Goal: Task Accomplishment & Management: Manage account settings

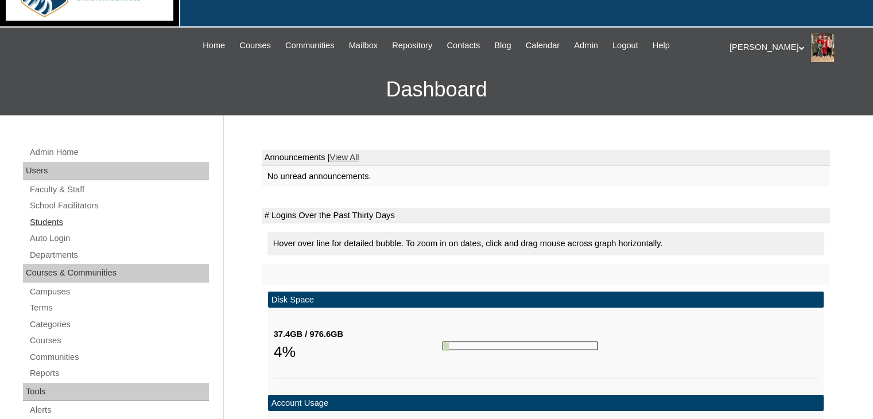
scroll to position [172, 0]
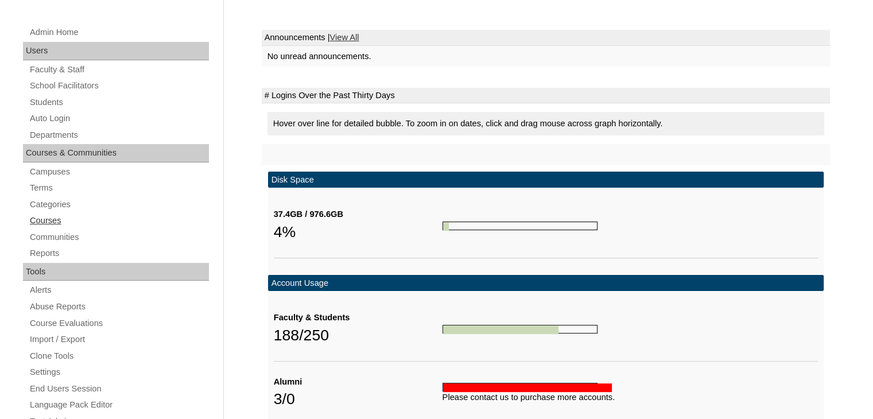
click at [40, 220] on link "Courses" at bounding box center [119, 220] width 180 height 14
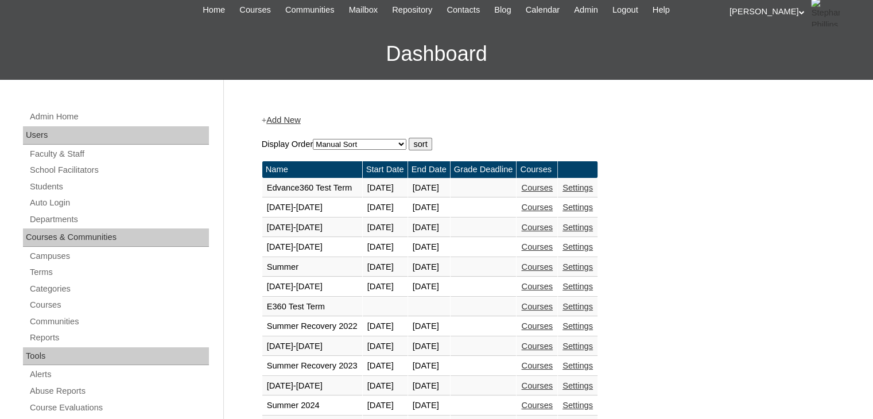
scroll to position [172, 0]
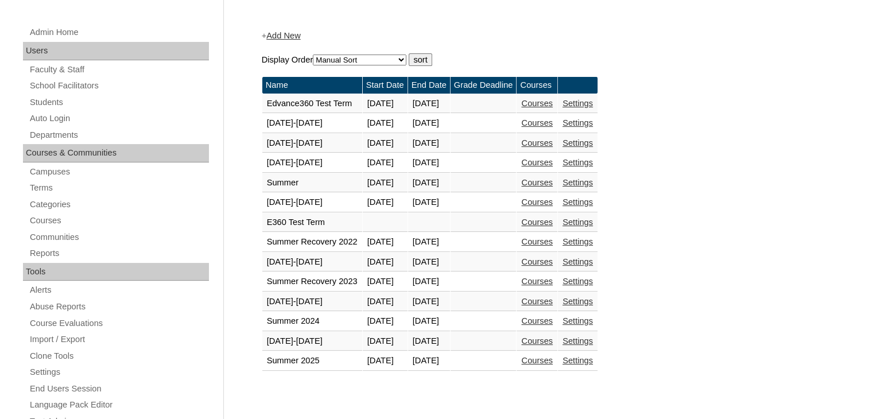
click at [553, 338] on link "Courses" at bounding box center [537, 340] width 32 height 9
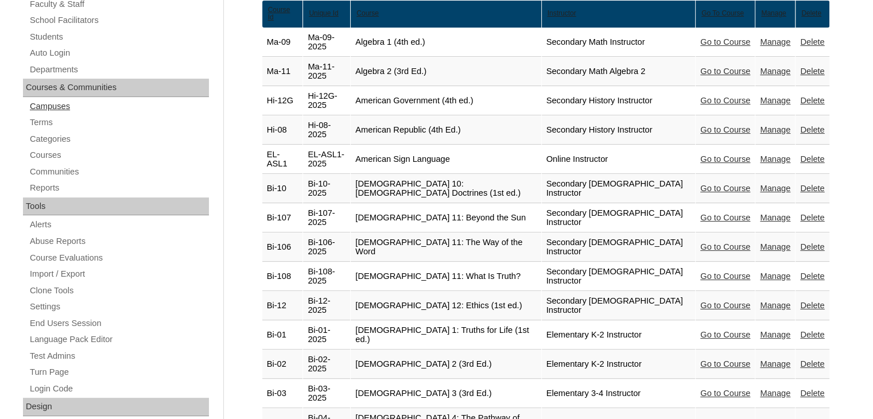
scroll to position [287, 0]
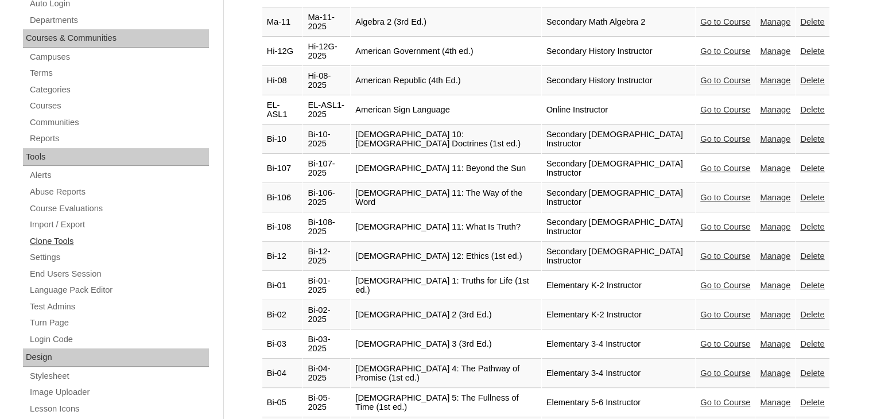
click at [37, 235] on link "Clone Tools" at bounding box center [119, 241] width 180 height 14
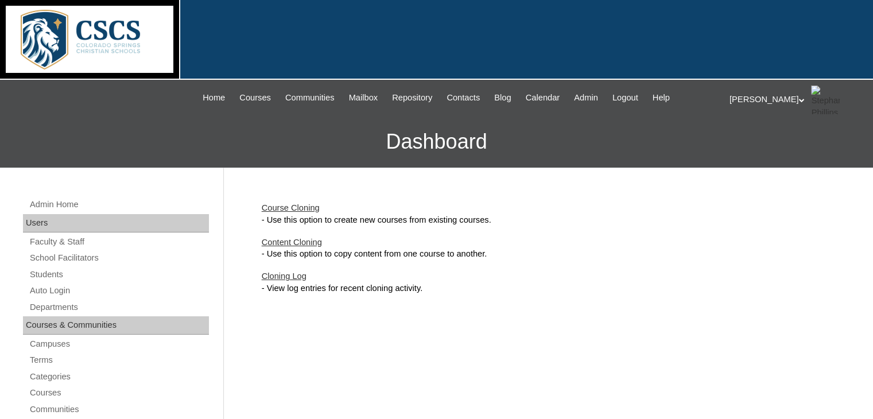
click at [289, 207] on link "Course Cloning" at bounding box center [291, 207] width 58 height 9
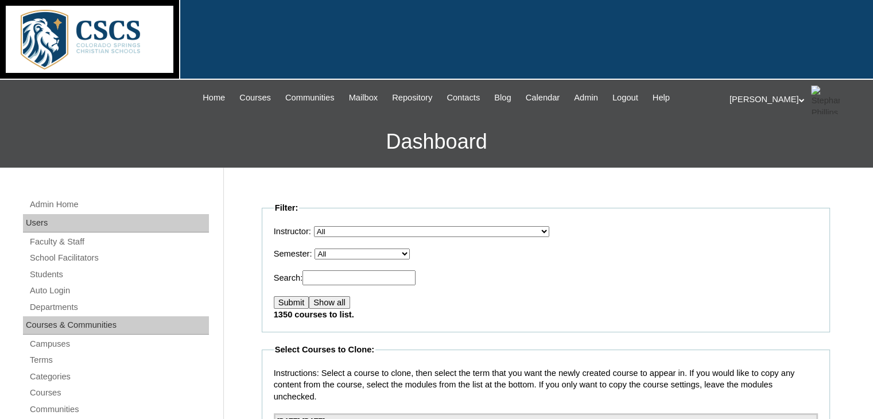
click at [333, 250] on select "All E360 Test Term Edvance360 Test Term 2019-2020 2020-2021 2021-2022 Summer 20…" at bounding box center [361, 253] width 95 height 11
select select "51"
click at [318, 248] on select "All E360 Test Term Edvance360 Test Term 2019-2020 2020-2021 2021-2022 Summer 20…" at bounding box center [361, 253] width 95 height 11
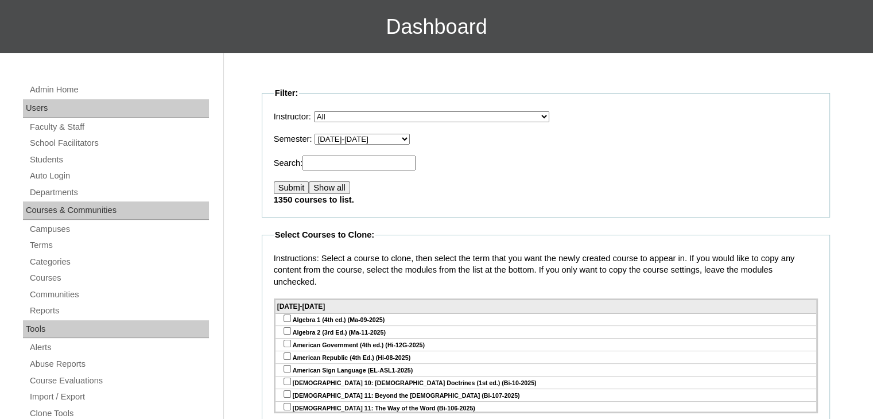
scroll to position [172, 0]
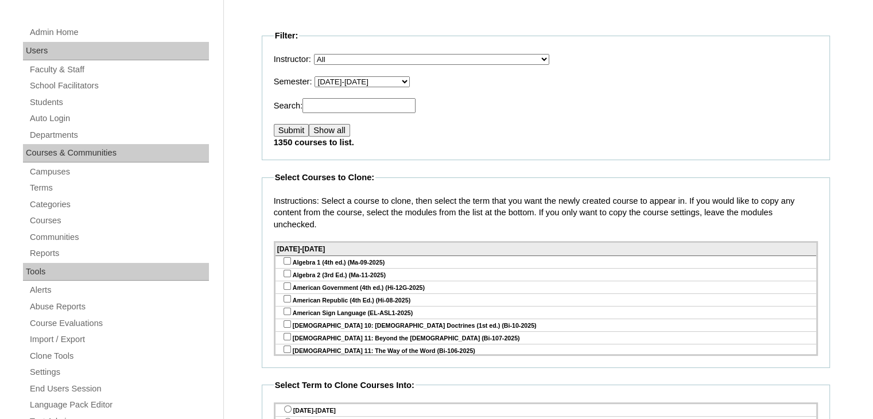
click at [286, 273] on input "checkbox" at bounding box center [286, 273] width 7 height 7
checkbox input "true"
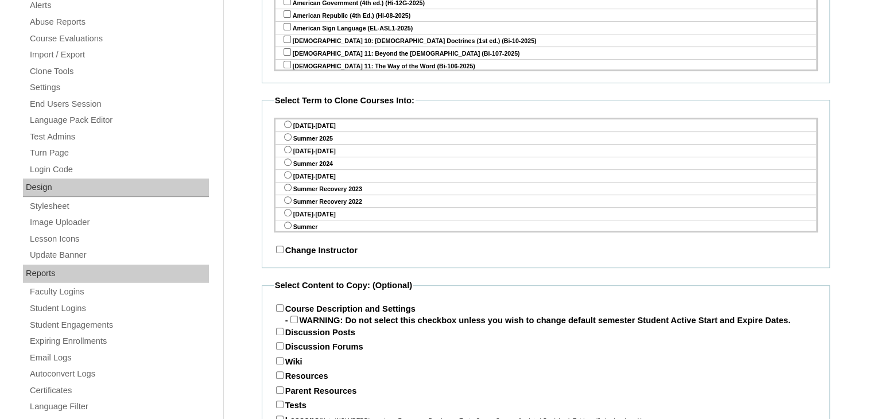
scroll to position [459, 0]
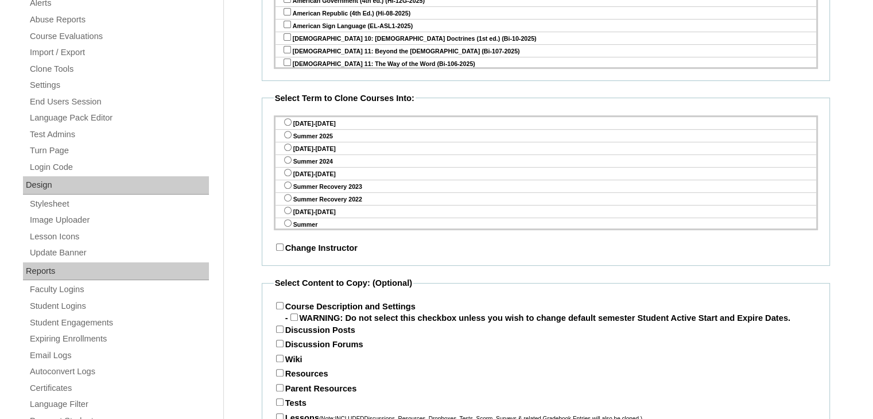
click at [285, 120] on input "radio" at bounding box center [287, 121] width 7 height 7
radio input "true"
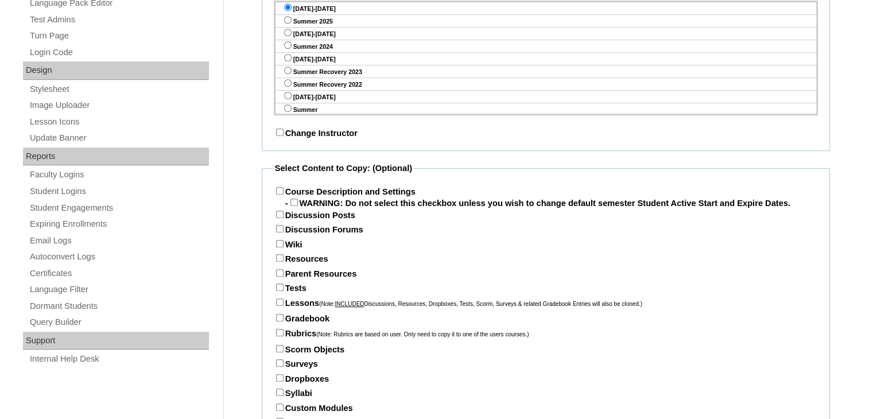
scroll to position [646, 0]
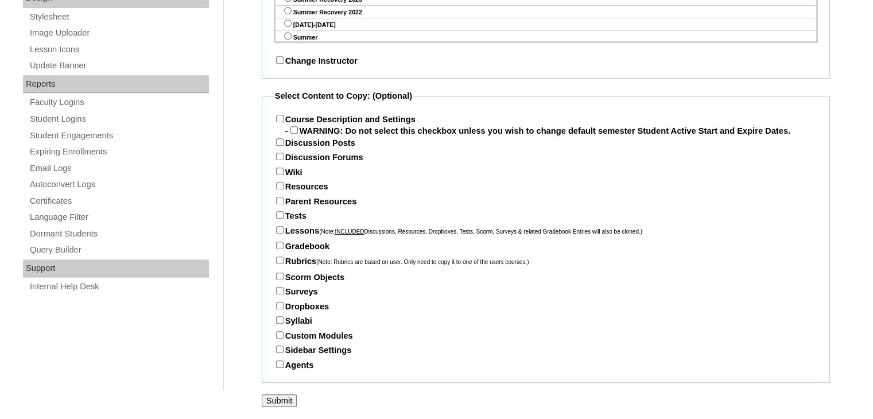
click at [282, 115] on label "Course Description and Settings" at bounding box center [345, 119] width 142 height 9
click at [282, 115] on input "Course Description and Settings" at bounding box center [279, 118] width 7 height 7
checkbox input "true"
click at [280, 186] on input "Resources" at bounding box center [279, 185] width 7 height 7
checkbox input "true"
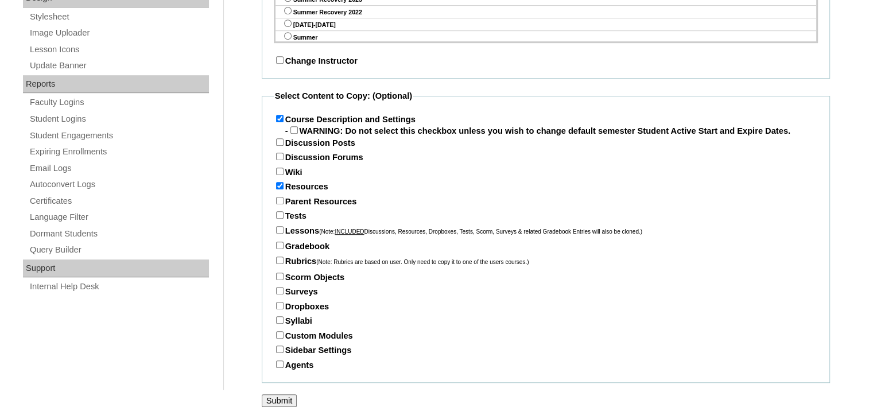
drag, startPoint x: 278, startPoint y: 200, endPoint x: 278, endPoint y: 213, distance: 12.6
click at [278, 213] on fieldset "Select Content to Copy: (Optional) Course Description and Settings - WARNING: D…" at bounding box center [546, 236] width 568 height 293
click at [278, 198] on input "Parent Resources" at bounding box center [279, 200] width 7 height 7
checkbox input "true"
click at [278, 215] on input "Tests" at bounding box center [279, 214] width 7 height 7
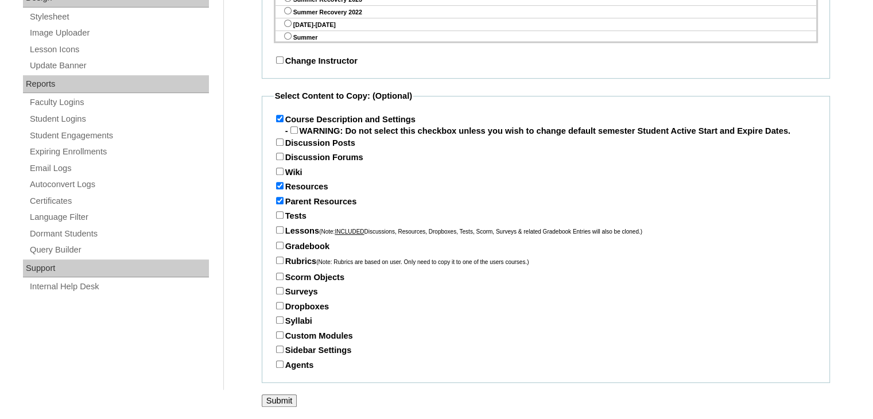
checkbox input "true"
click at [278, 229] on input "Lessons (Note: INCLUDED Discussions, Resources, Dropboxes, Tests, Scorm, Survey…" at bounding box center [279, 229] width 7 height 7
checkbox input "true"
click at [278, 242] on input "Gradebook" at bounding box center [279, 245] width 7 height 7
checkbox input "true"
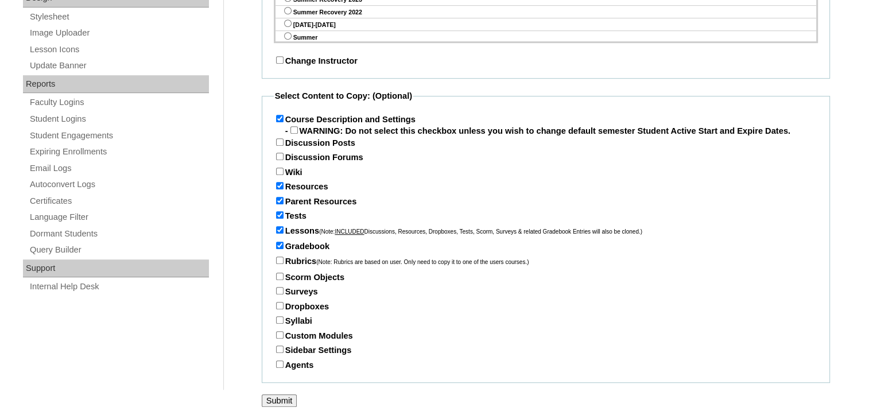
click at [278, 258] on input "Rubrics (Note: Rubrics are based on user. Only need to copy it to one of the us…" at bounding box center [279, 260] width 7 height 7
checkbox input "true"
click at [278, 320] on input "Syllabi" at bounding box center [279, 319] width 7 height 7
checkbox input "true"
click at [279, 334] on input "Custom Modules" at bounding box center [279, 334] width 7 height 7
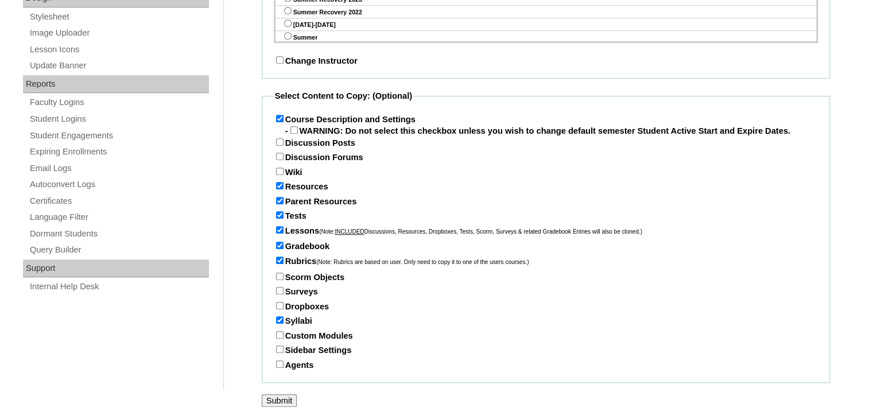
checkbox input "true"
click at [280, 349] on input "Sidebar Settings" at bounding box center [279, 348] width 7 height 7
checkbox input "true"
click at [279, 333] on input "Custom Modules" at bounding box center [279, 334] width 7 height 7
checkbox input "false"
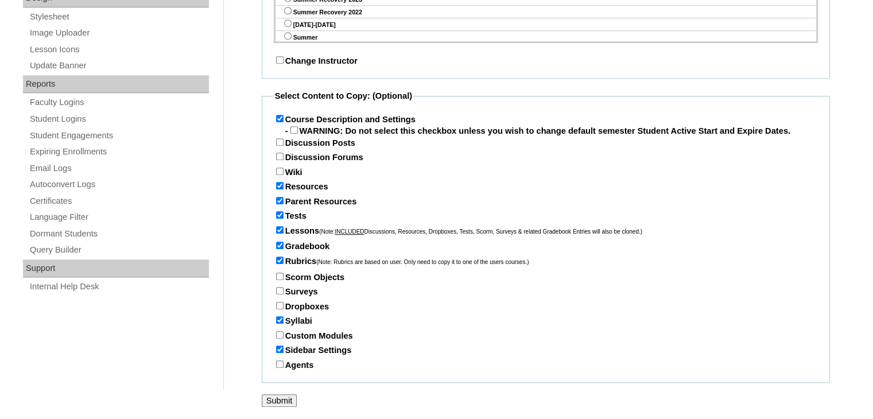
click at [280, 401] on input "Submit" at bounding box center [280, 400] width 36 height 13
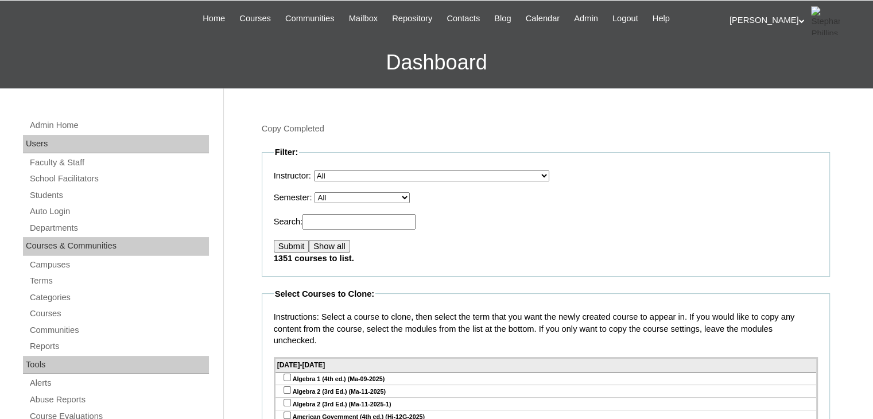
scroll to position [172, 0]
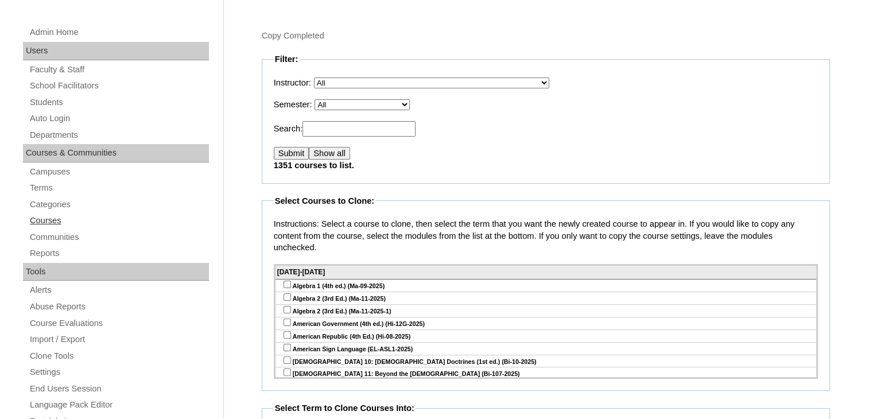
click at [44, 220] on link "Courses" at bounding box center [119, 220] width 180 height 14
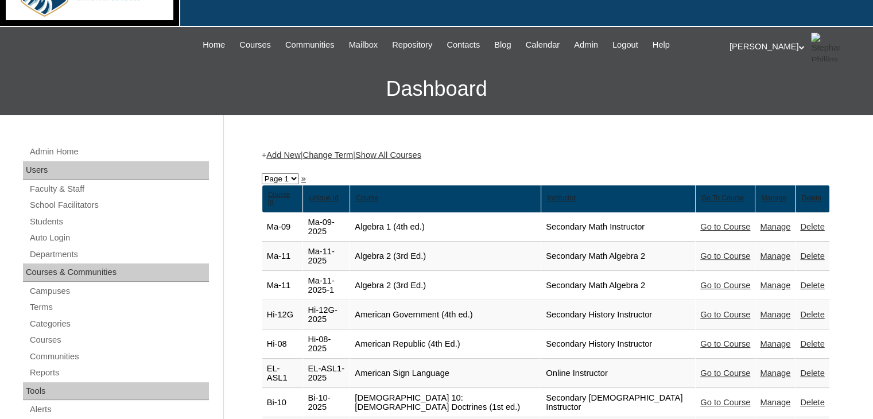
scroll to position [115, 0]
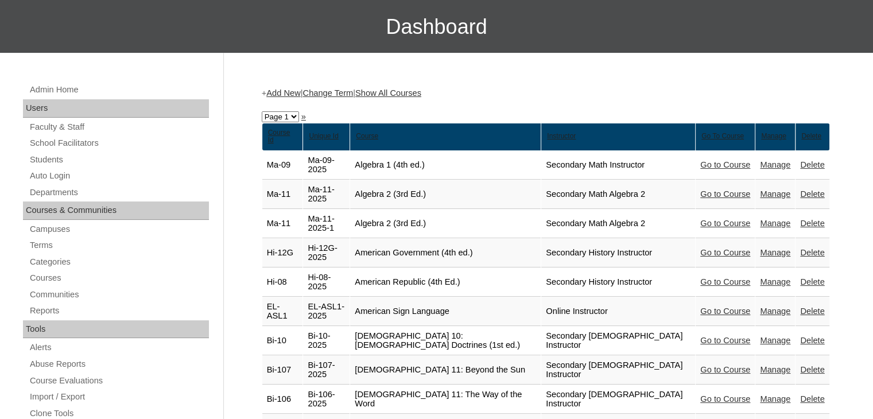
click at [776, 219] on link "Manage" at bounding box center [775, 223] width 30 height 9
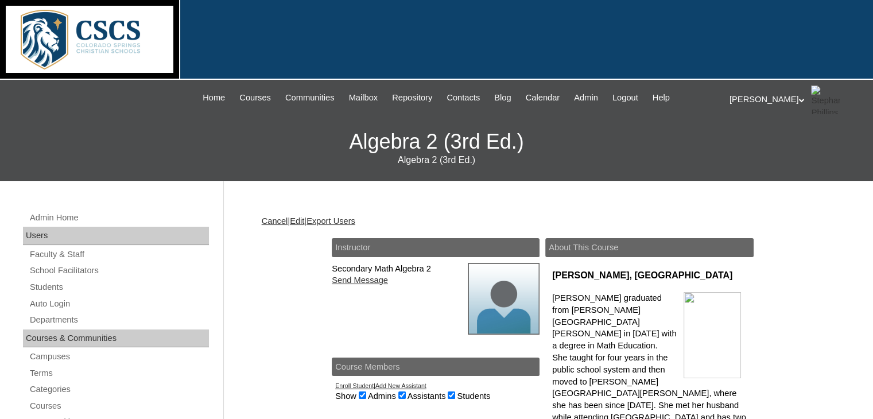
click at [303, 219] on link "Edit" at bounding box center [297, 220] width 14 height 9
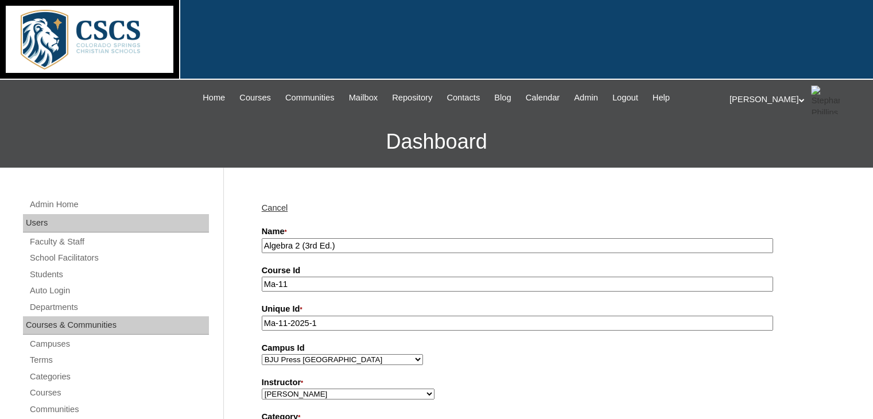
click at [262, 244] on input "Algebra 2 (3rd Ed.)" at bounding box center [517, 245] width 511 height 15
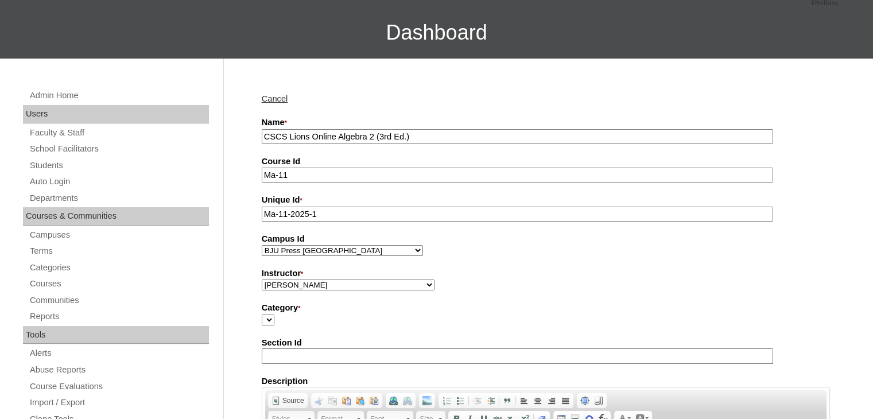
scroll to position [115, 0]
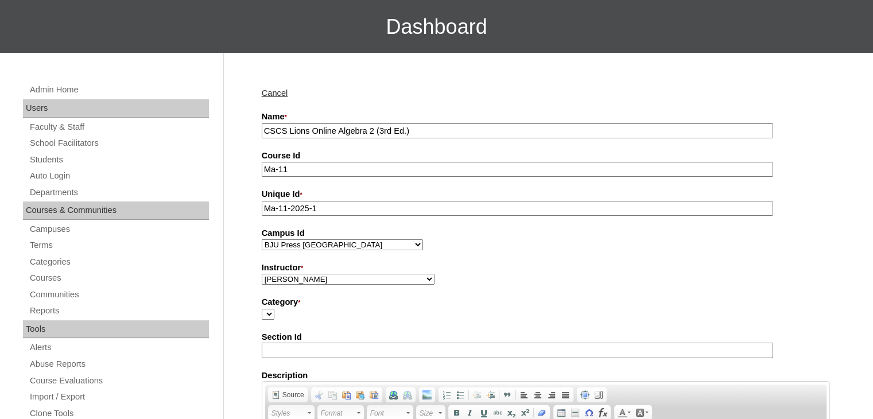
type input "CSCS Lions Online Algebra 2 (3rd Ed.)"
click at [320, 274] on select "Abriam, Mike Admin, E360 Admin, Limelight Baade, Ryan Boland, Allison Brooks, H…" at bounding box center [348, 279] width 173 height 11
click at [262, 274] on select "Abriam, Mike Admin, E360 Admin, Limelight Baade, Ryan Boland, Allison Brooks, H…" at bounding box center [348, 279] width 173 height 11
click at [320, 279] on select "Abriam, Mike Admin, E360 Admin, Limelight Baade, Ryan Boland, Allison Brooks, H…" at bounding box center [348, 279] width 173 height 11
select select "59642"
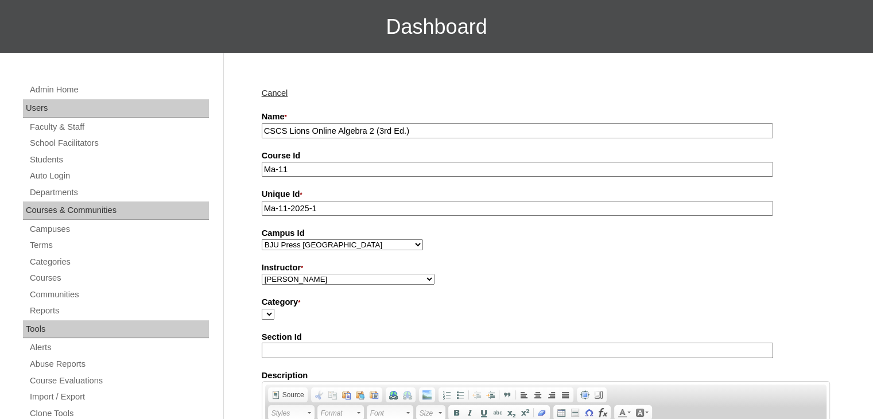
click at [262, 274] on select "Abriam, Mike Admin, E360 Admin, Limelight Baade, Ryan Boland, Allison Brooks, H…" at bounding box center [348, 279] width 173 height 11
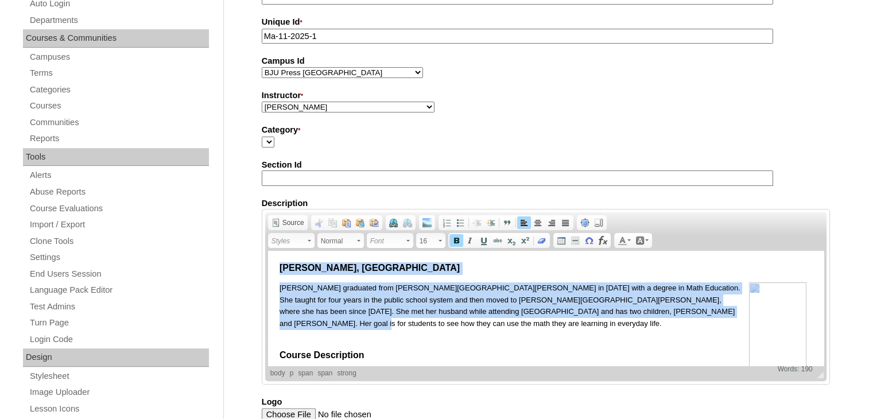
drag, startPoint x: 702, startPoint y: 310, endPoint x: 266, endPoint y: 269, distance: 437.5
click at [267, 269] on html "Mrs. Ginny Richmond, BS Mrs. Richmond graduated from Bob Jones University in 19…" at bounding box center [544, 346] width 555 height 190
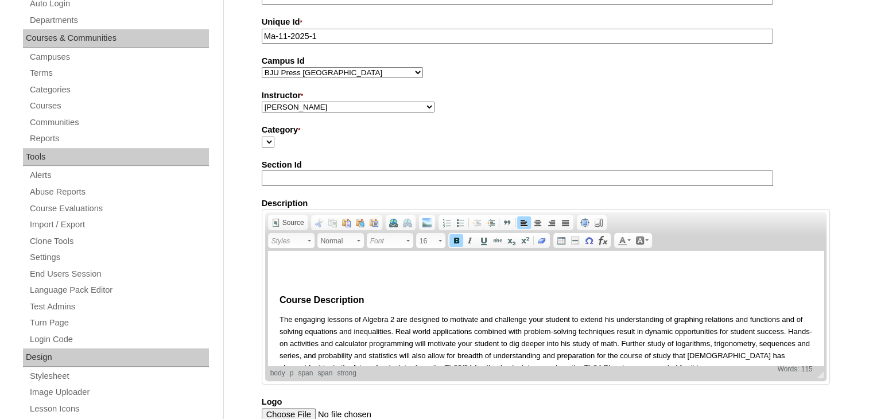
click at [274, 301] on html "​ Course Description The engaging lessons of Algebra 2 are designed to motivate…" at bounding box center [544, 318] width 555 height 134
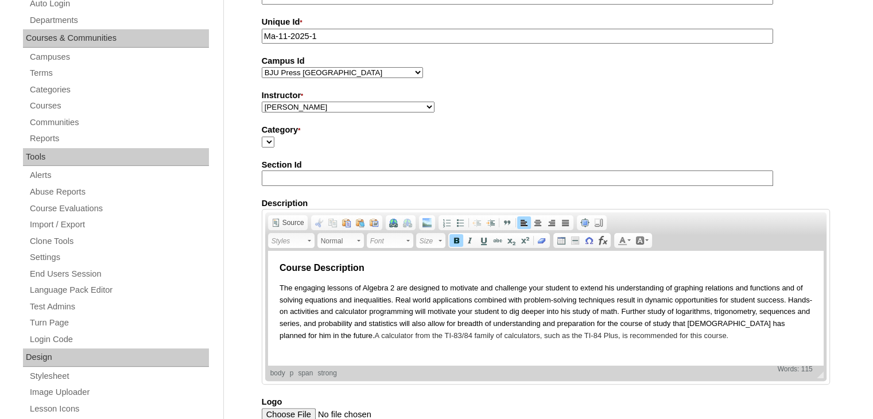
click at [236, 301] on div "Admin Home Users Faculty & Staff School Facilitators Students Auto Login Depart…" at bounding box center [436, 365] width 873 height 969
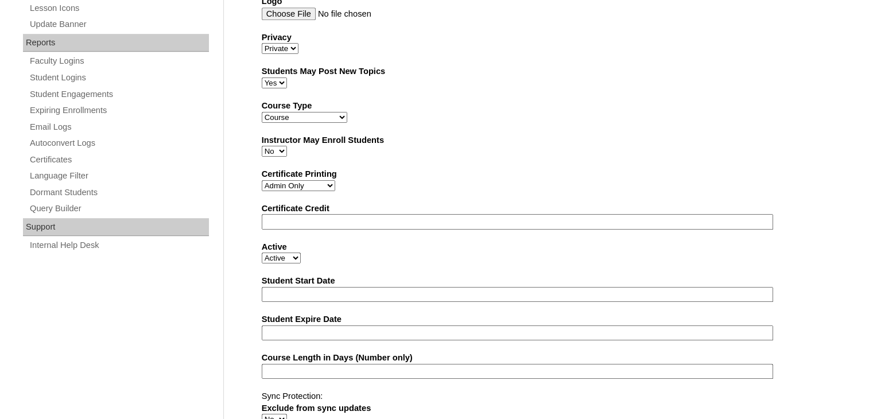
scroll to position [724, 0]
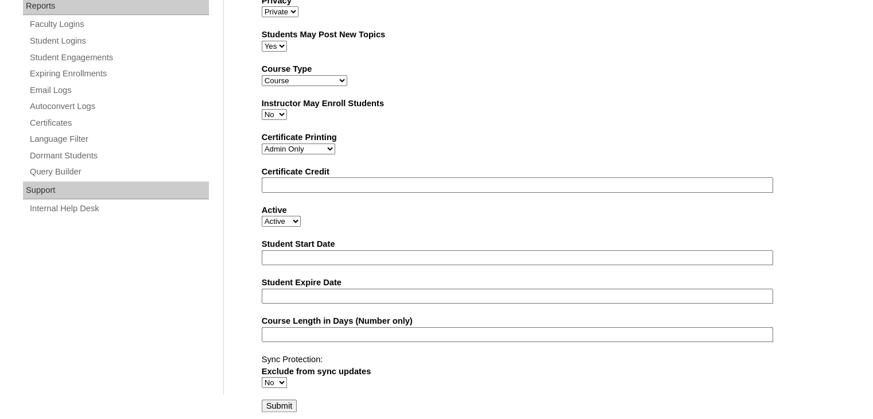
click at [282, 400] on input "Submit" at bounding box center [280, 405] width 36 height 13
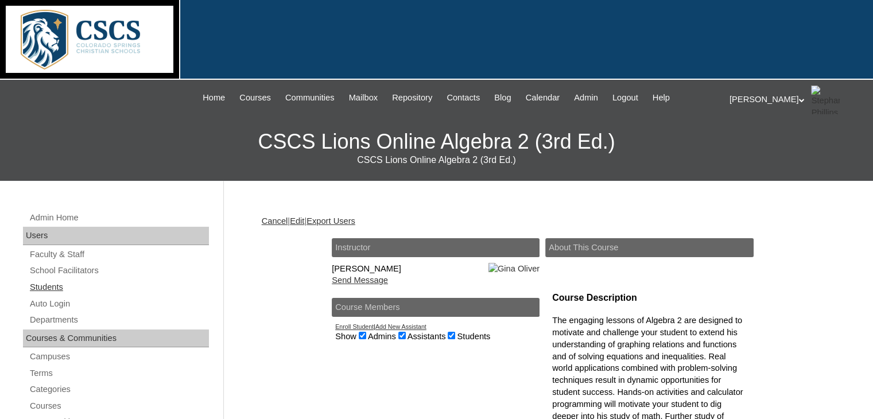
click at [50, 283] on link "Students" at bounding box center [119, 287] width 180 height 14
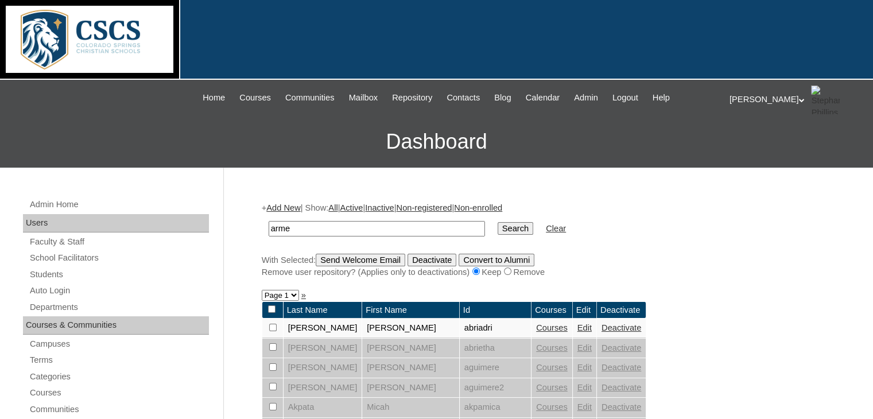
type input "[PERSON_NAME]"
click at [289, 207] on link "Add New" at bounding box center [283, 207] width 34 height 9
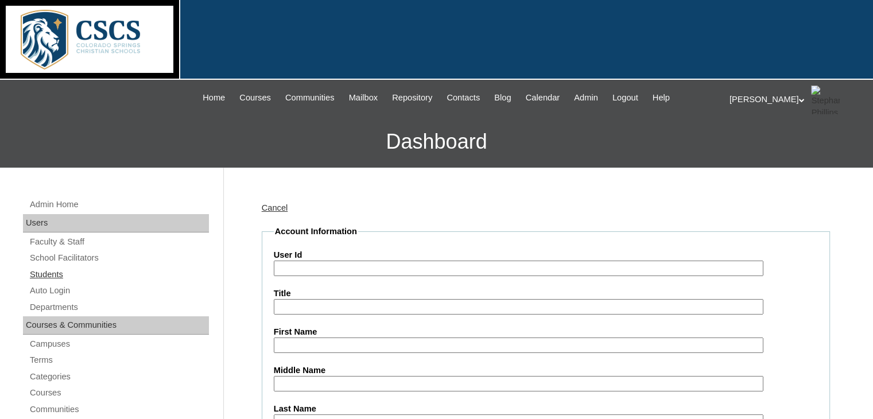
click at [48, 272] on link "Students" at bounding box center [119, 274] width 180 height 14
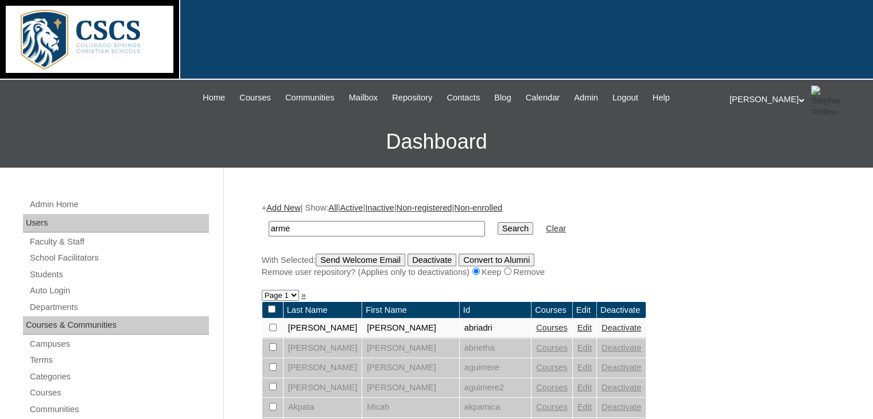
type input "[PERSON_NAME]"
click at [498, 227] on input "Search" at bounding box center [516, 228] width 36 height 13
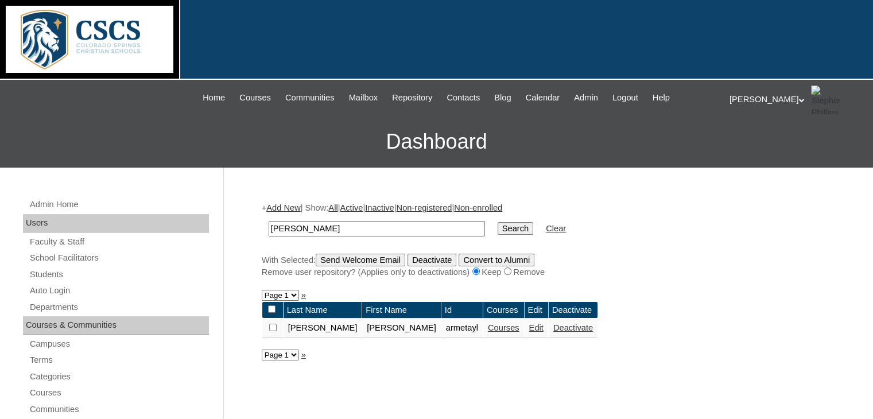
click at [488, 325] on link "Courses" at bounding box center [504, 327] width 32 height 9
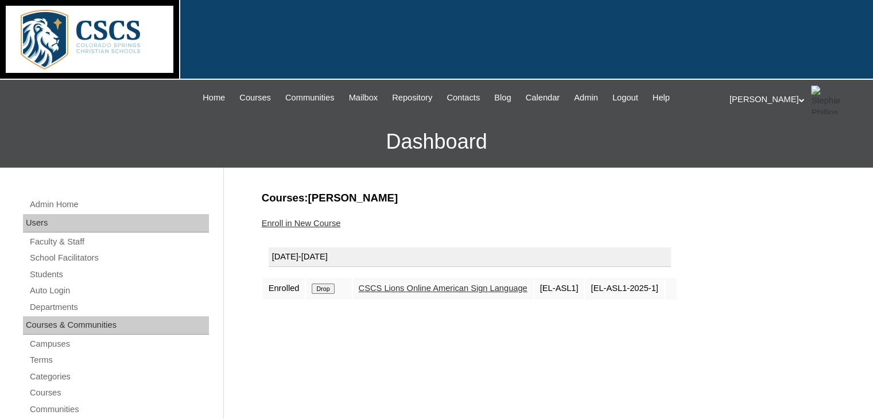
click at [317, 221] on link "Enroll in New Course" at bounding box center [301, 223] width 79 height 9
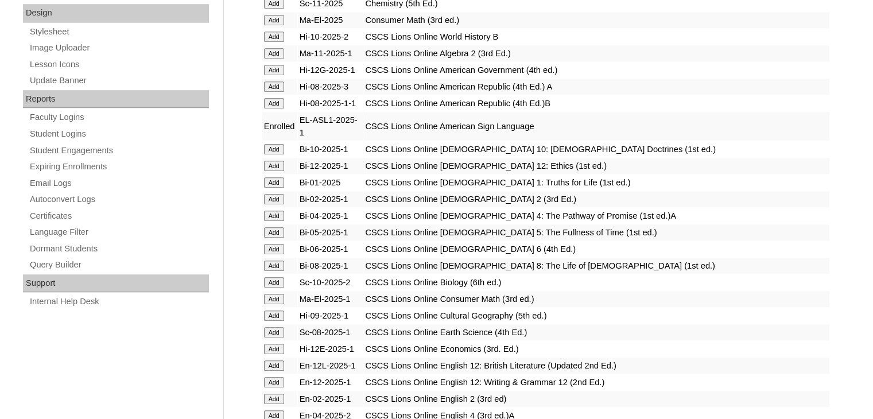
scroll to position [631, 0]
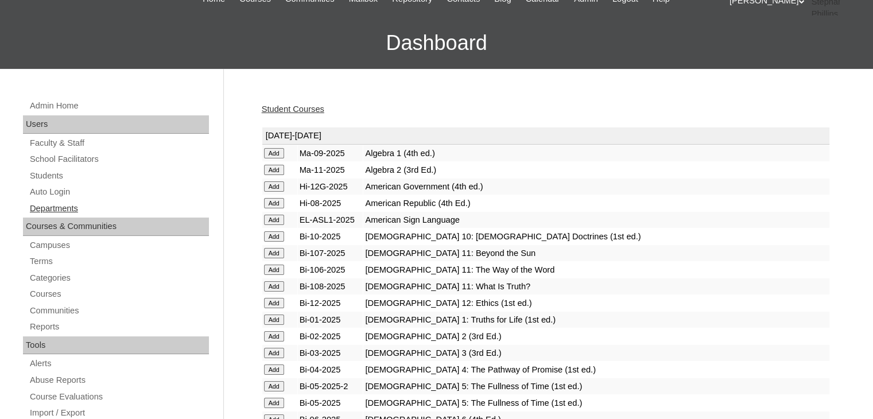
scroll to position [172, 0]
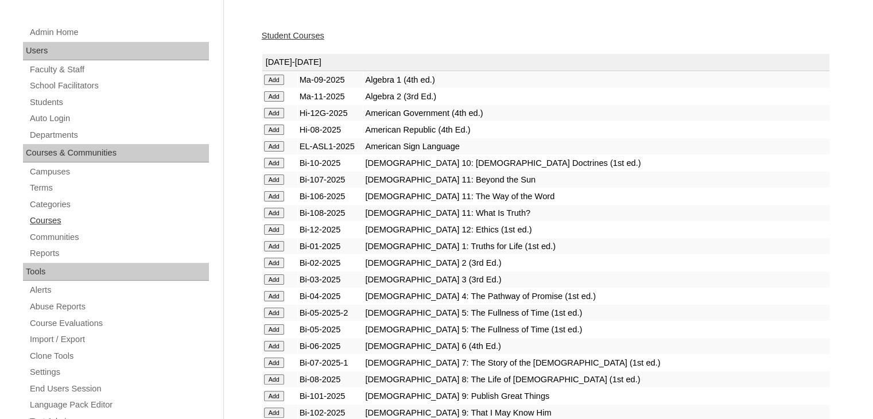
click at [53, 221] on link "Courses" at bounding box center [119, 220] width 180 height 14
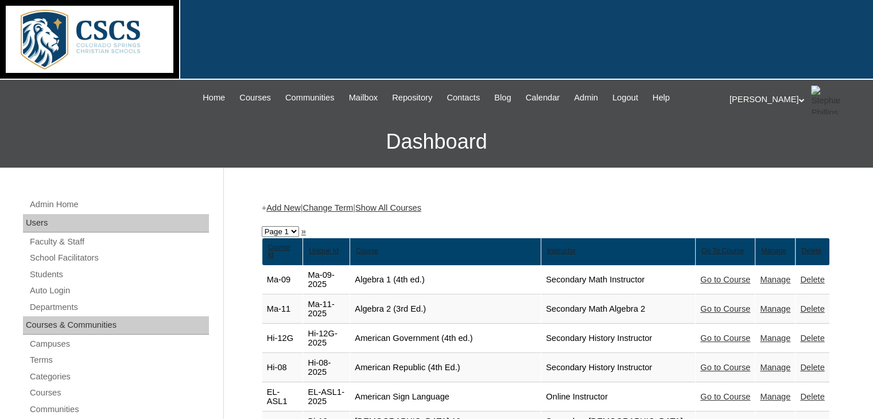
click at [733, 304] on link "Go to Course" at bounding box center [725, 308] width 50 height 9
